Goal: Task Accomplishment & Management: Complete application form

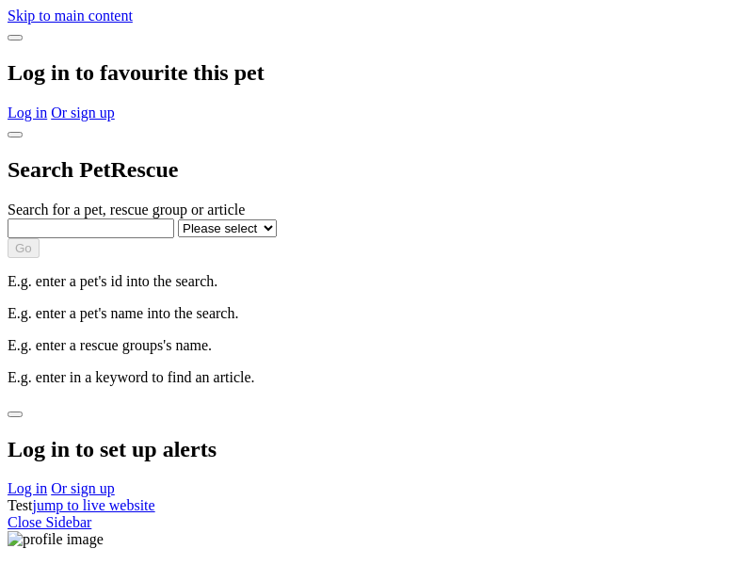
select select
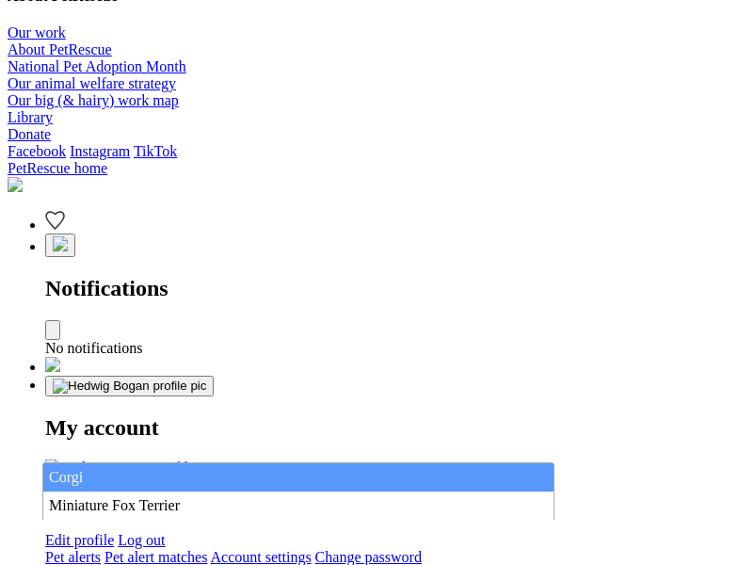
type input "Corgi"
select select "844268919"
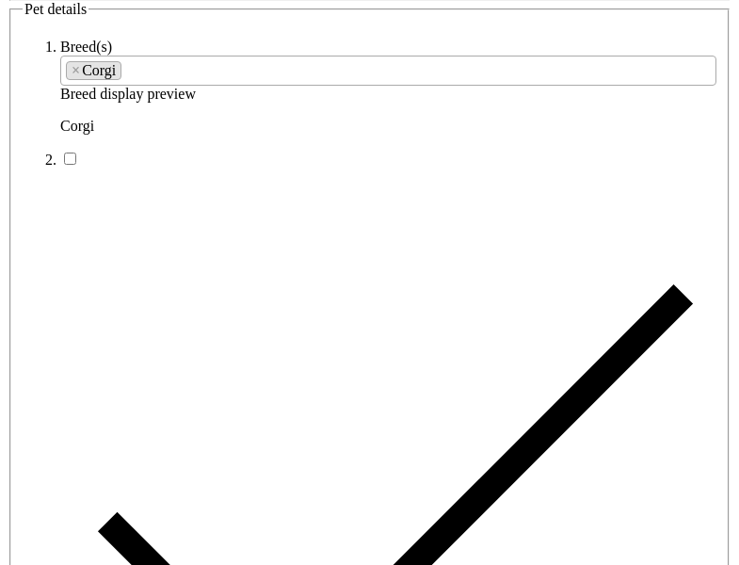
type input "Murray Hill22, Western Australia, 7250"
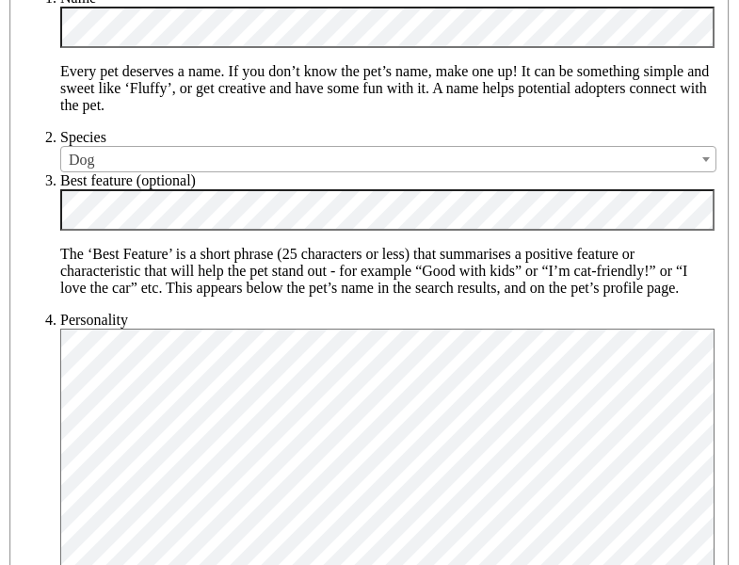
type input "14FEO934M45O193"
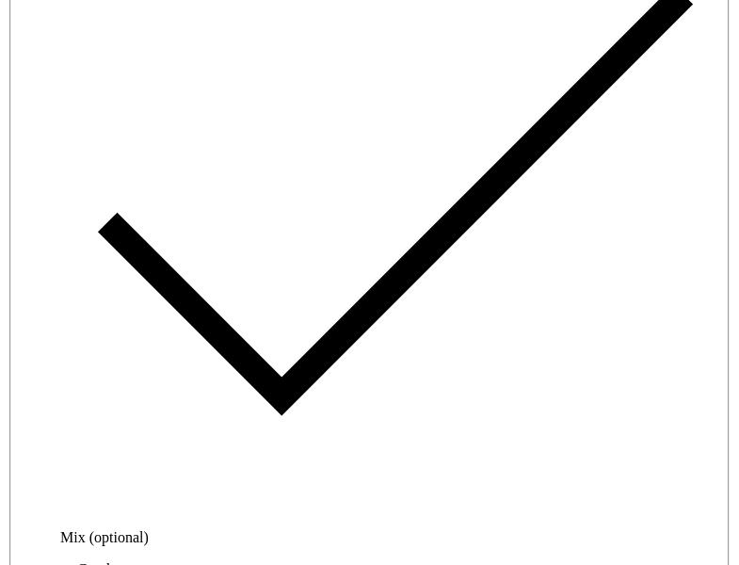
radio input "true"
type input "Please wait..."
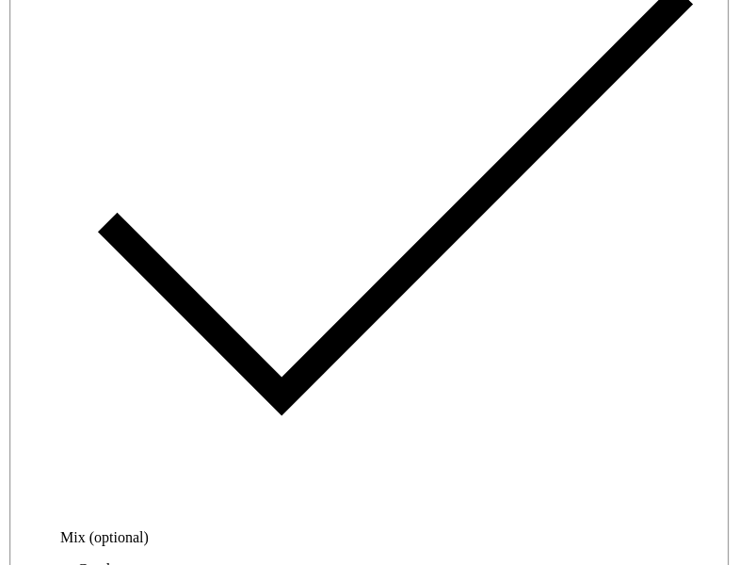
scroll to position [6235, 0]
